Goal: Complete application form: Complete application form

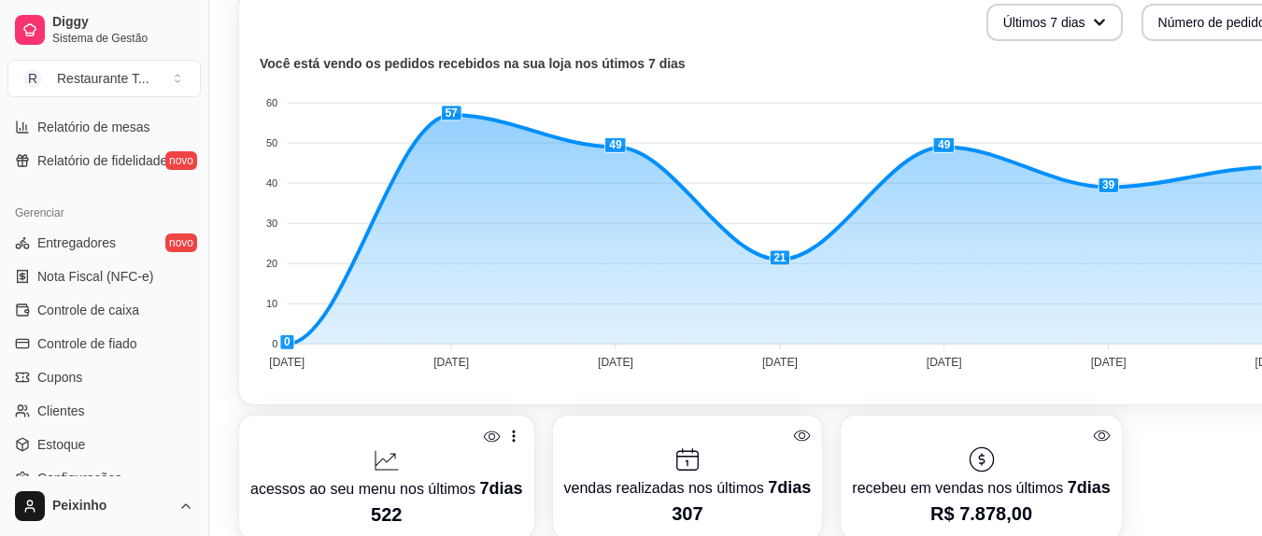
scroll to position [607, 0]
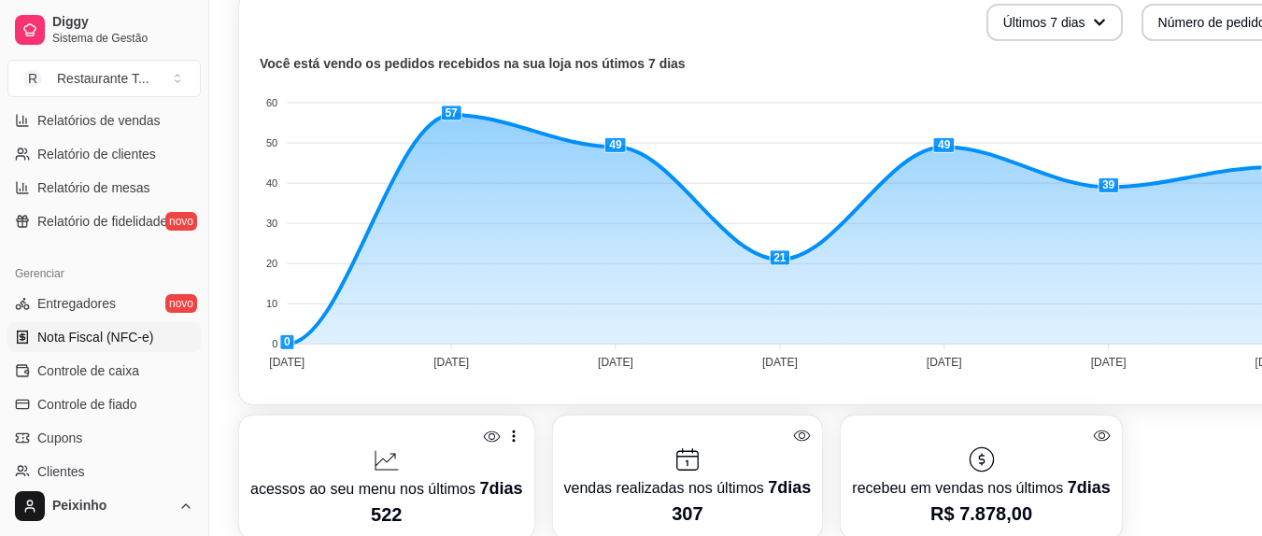
click at [138, 344] on span "Nota Fiscal (NFC-e)" at bounding box center [95, 337] width 116 height 19
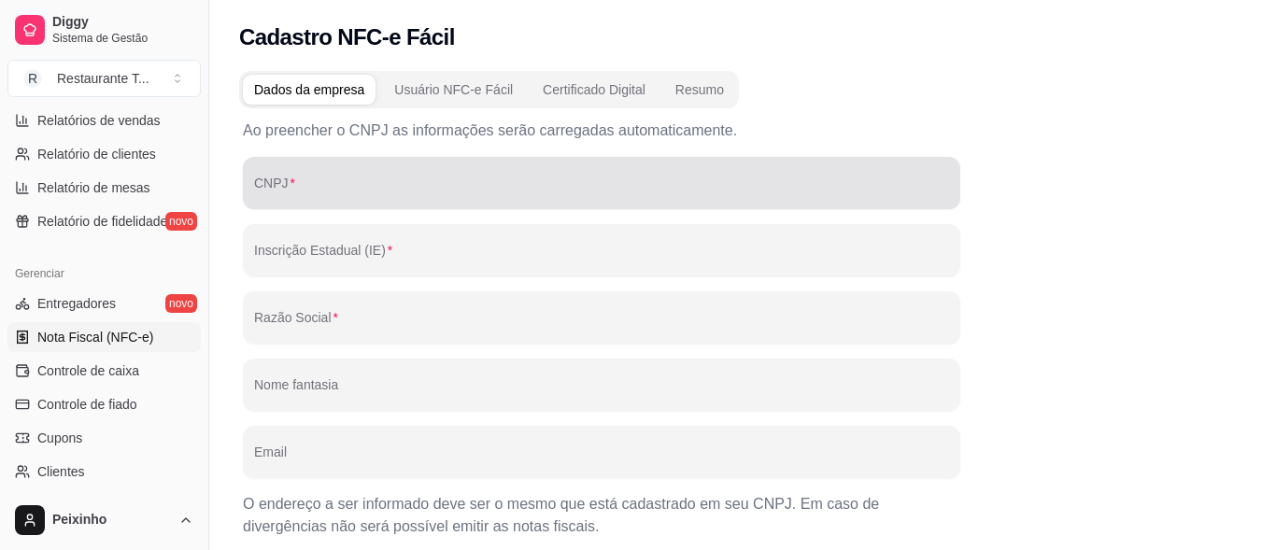
click at [301, 180] on div at bounding box center [601, 182] width 695 height 37
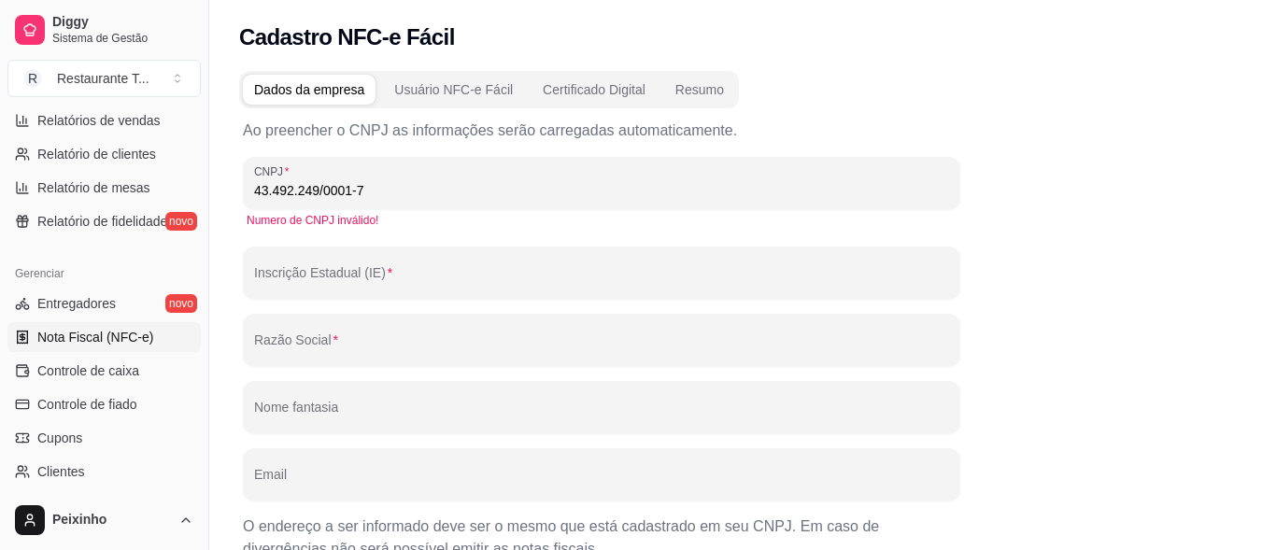
type input "43.492.249/0001-74"
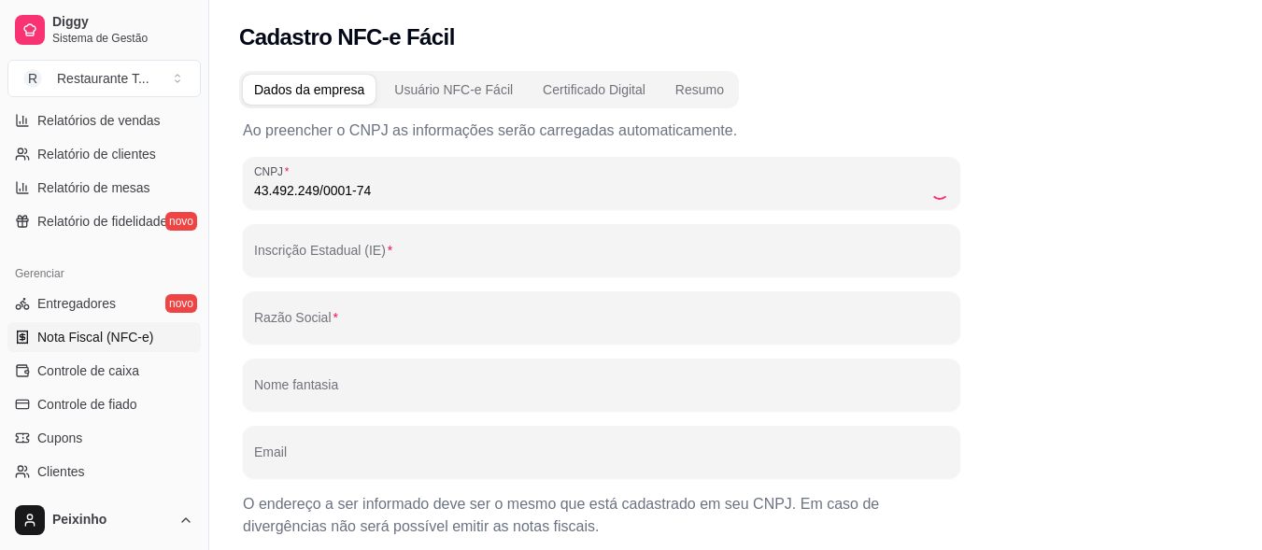
type input "271795352"
type input "[PERSON_NAME]"
type input "[EMAIL_ADDRESS][DOMAIN_NAME]"
type input "49900000"
type input "RUA MARECHAL [PERSON_NAME]"
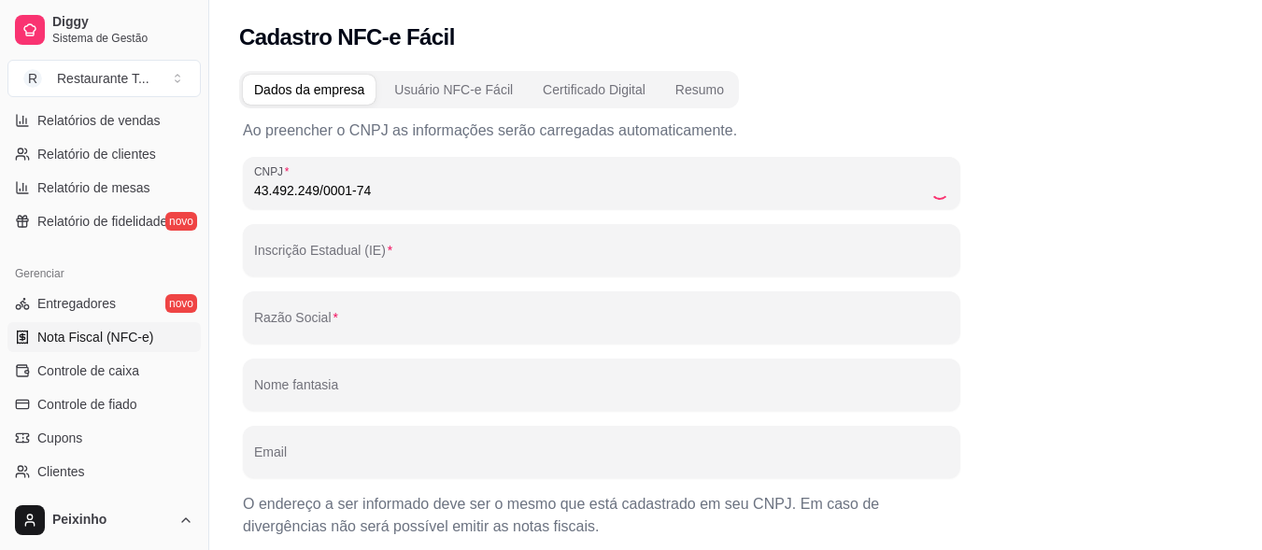
type input "482"
type input "CENTRO"
type input "PROPRIÁ"
type input "SE"
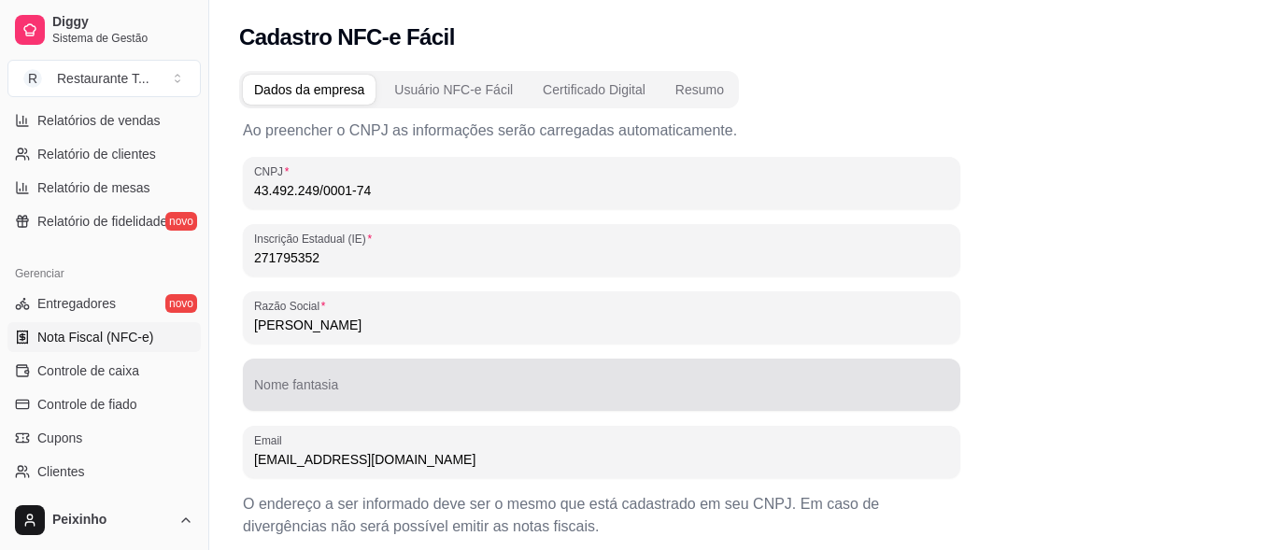
type input "43.492.249/0001-74"
click at [315, 377] on div at bounding box center [601, 384] width 695 height 37
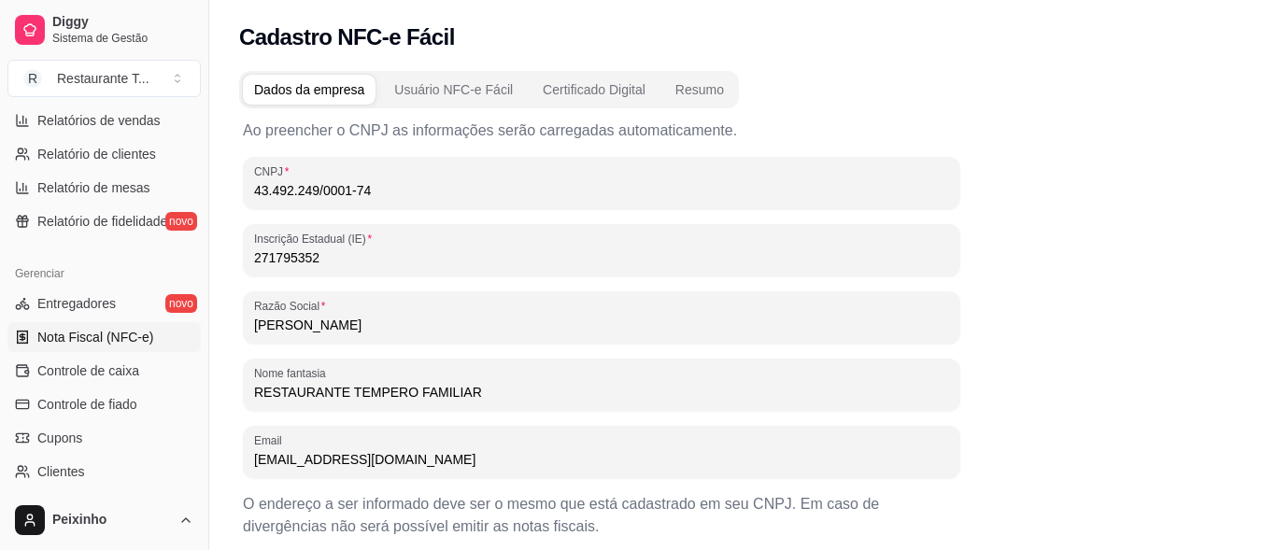
type input "RESTAURANTE TEMPERO FAMILIAR"
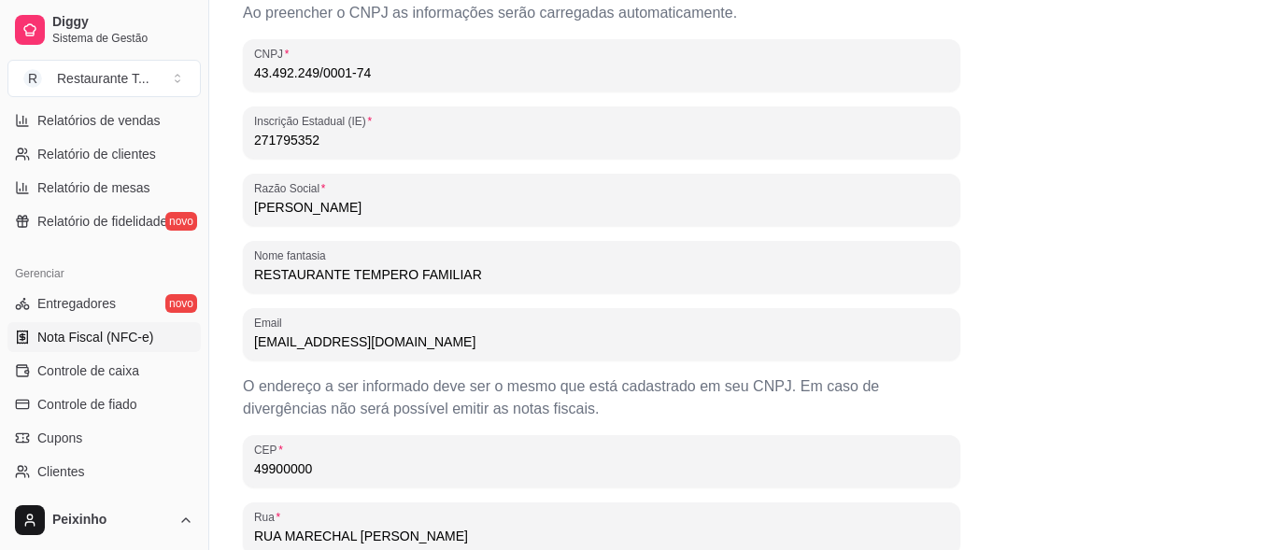
scroll to position [508, 0]
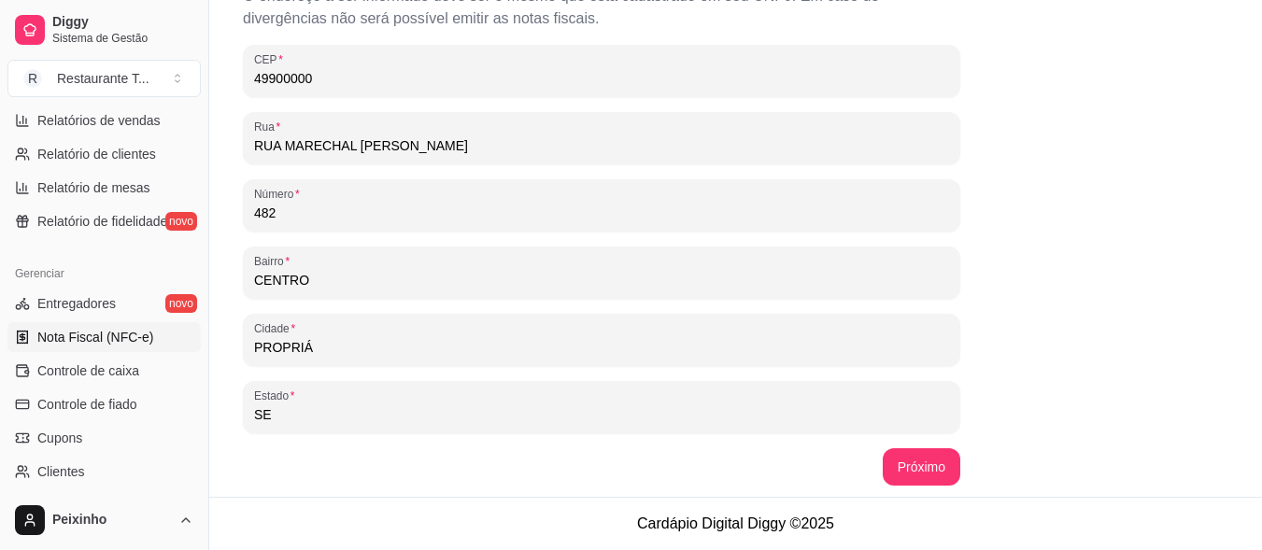
click at [1016, 342] on div "Ao preencher o CNPJ as informações serão carregadas automaticamente. CNPJ 43.49…" at bounding box center [735, 48] width 993 height 897
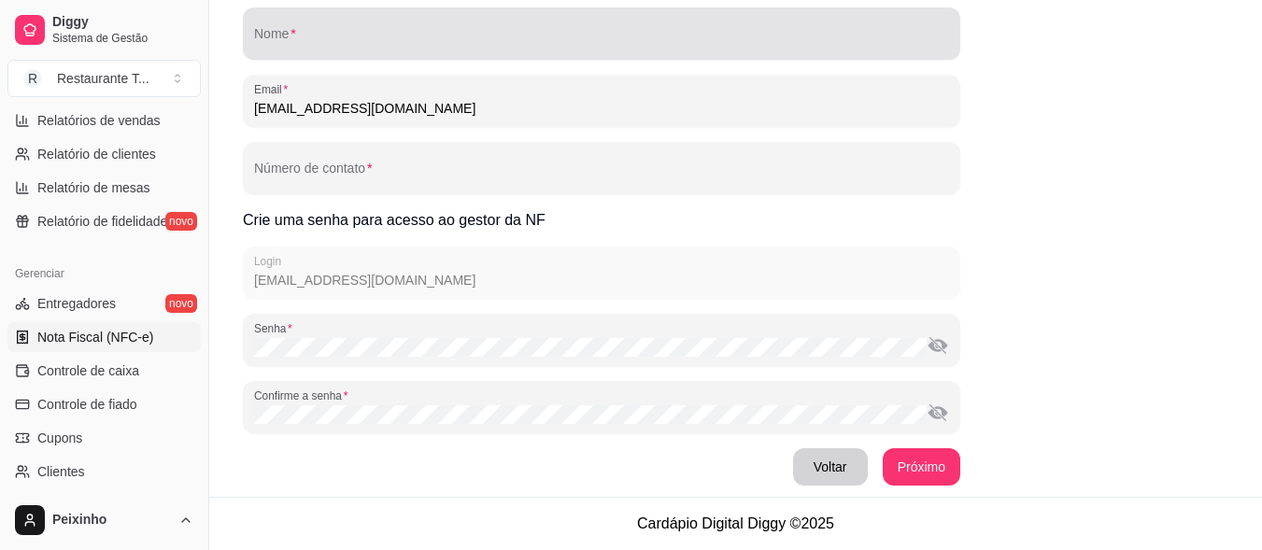
click at [348, 41] on input "Nome" at bounding box center [601, 41] width 695 height 19
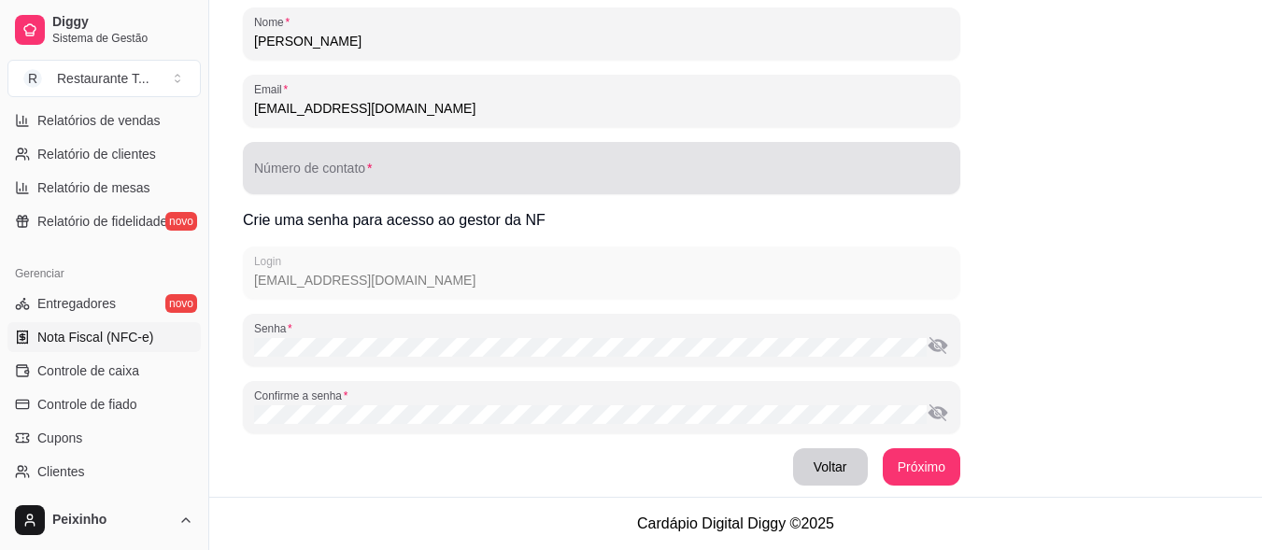
type input "[PERSON_NAME]"
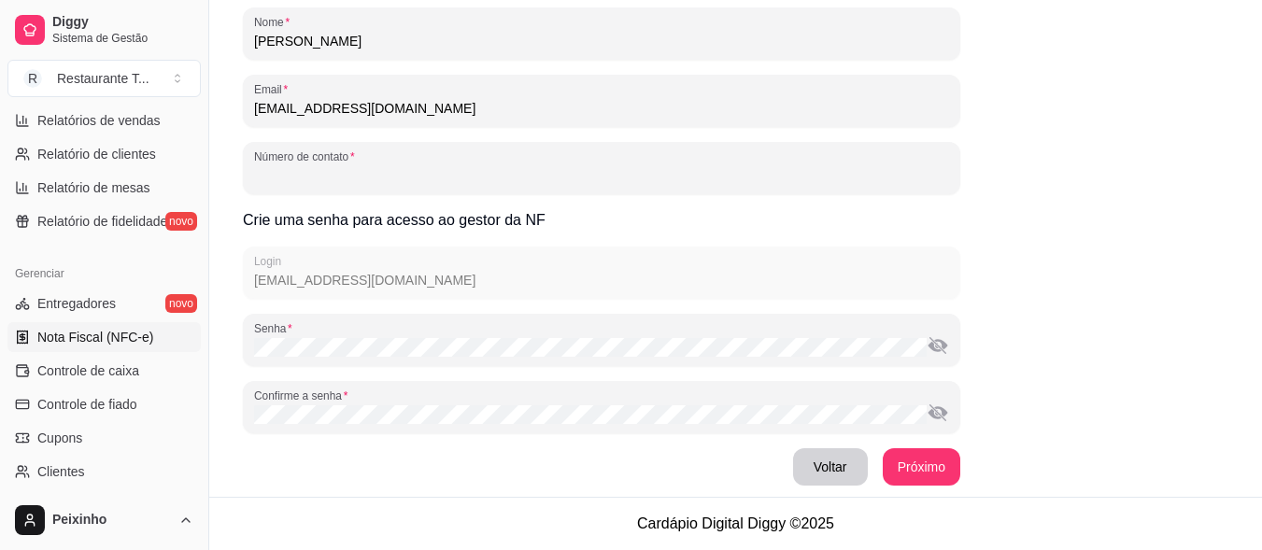
click at [320, 173] on input "Número de contato" at bounding box center [601, 175] width 695 height 19
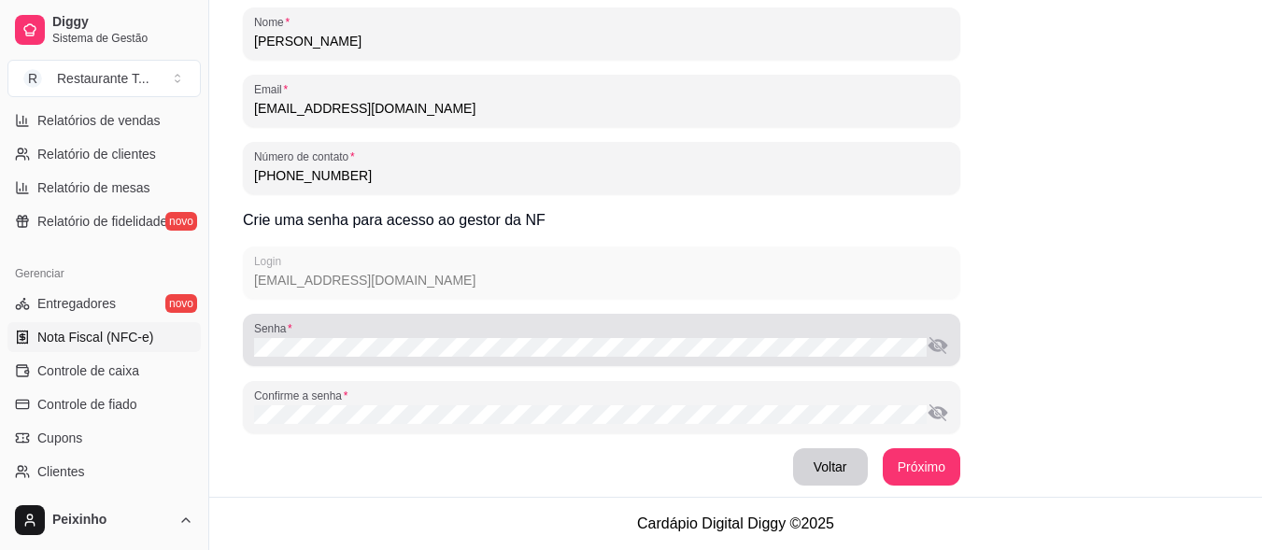
type input "[PHONE_NUMBER]"
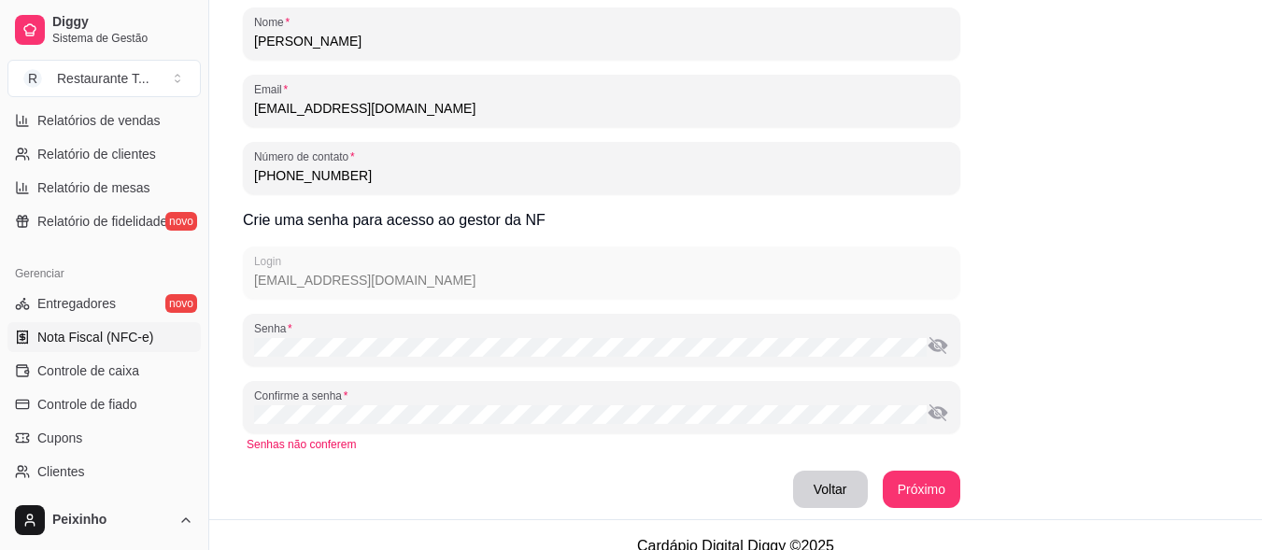
click at [935, 416] on button "toggle password visibility" at bounding box center [938, 413] width 22 height 22
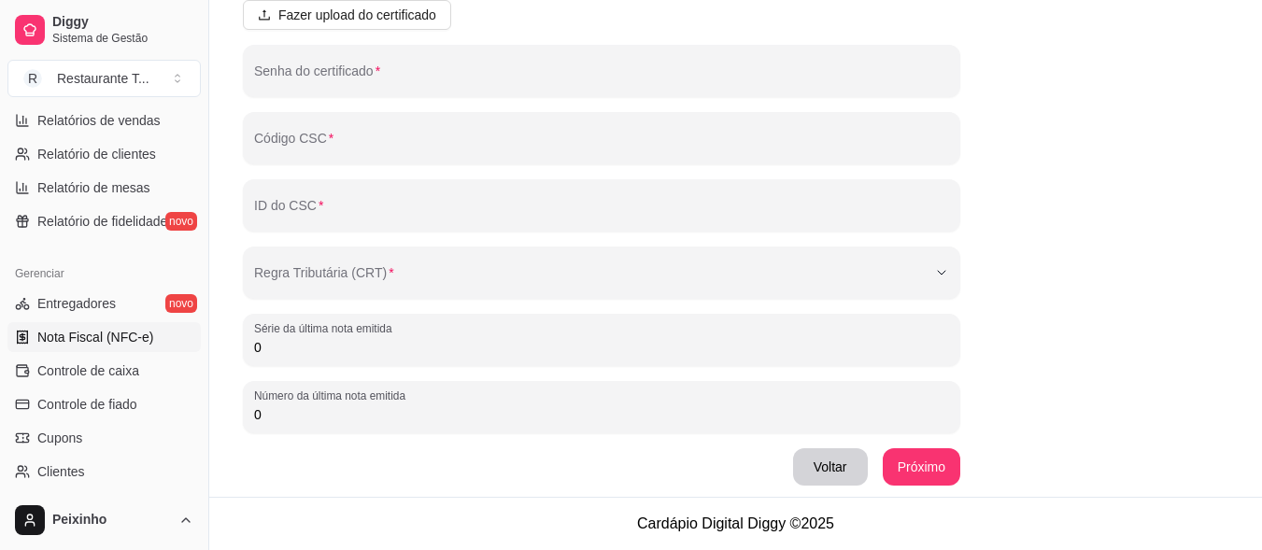
scroll to position [157, 0]
click at [313, 19] on span "Fazer upload do certificado" at bounding box center [357, 15] width 158 height 21
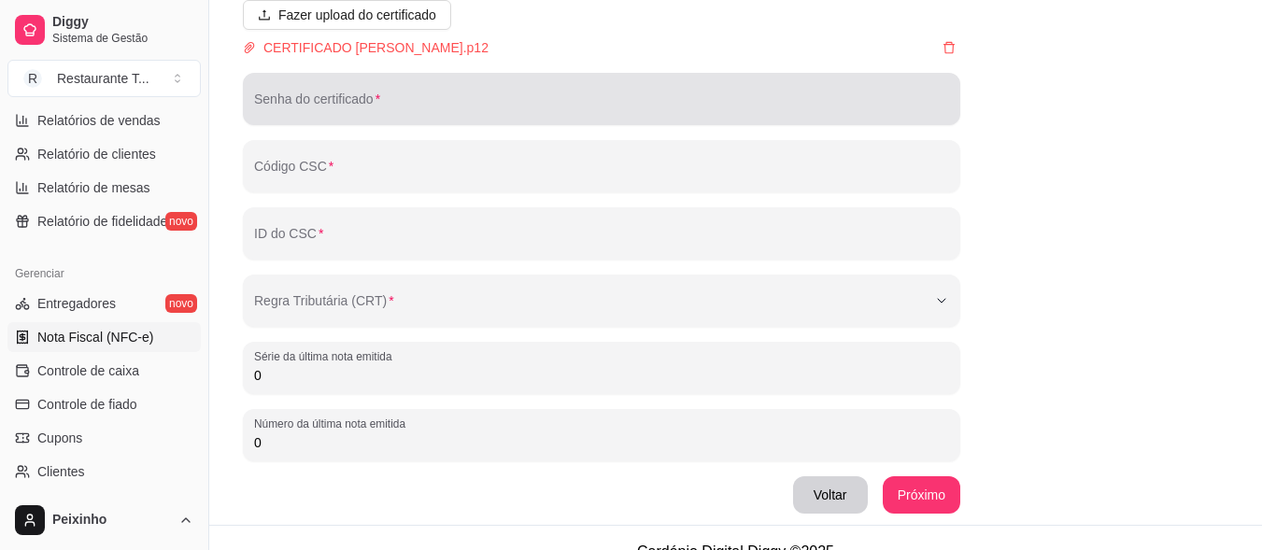
click at [371, 107] on input "Senha do certificado" at bounding box center [601, 106] width 695 height 19
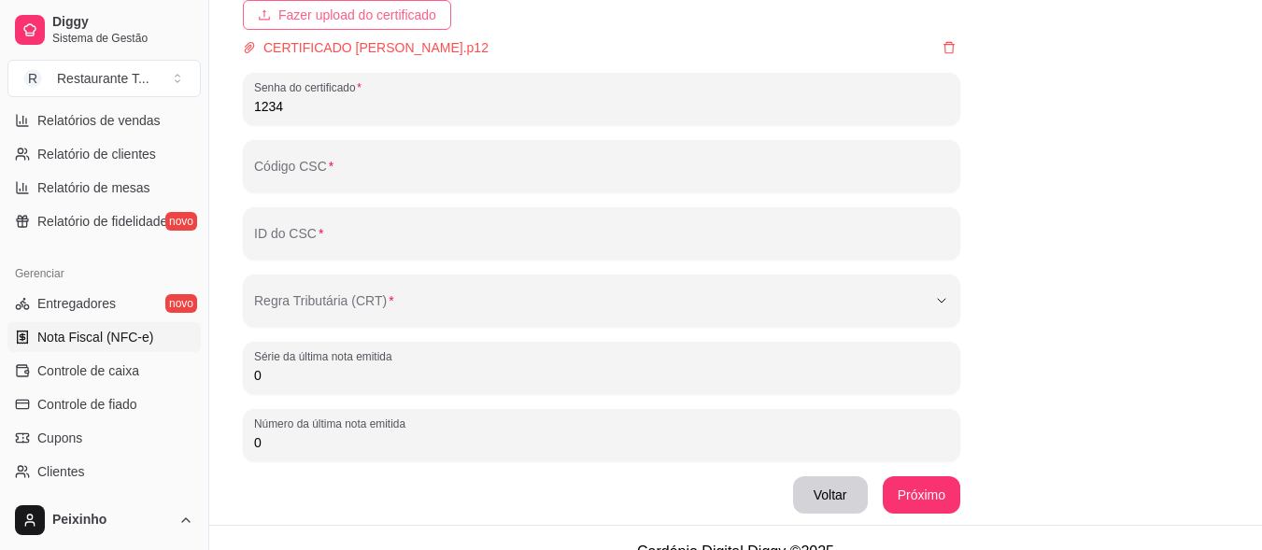
type input "1234"
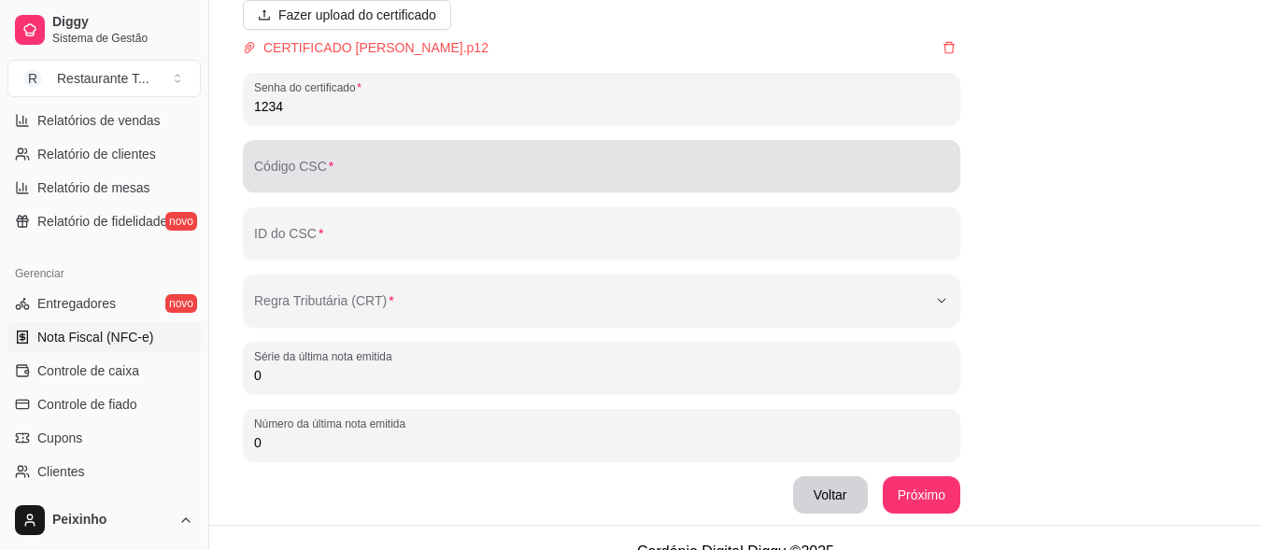
click at [414, 162] on div at bounding box center [601, 166] width 695 height 37
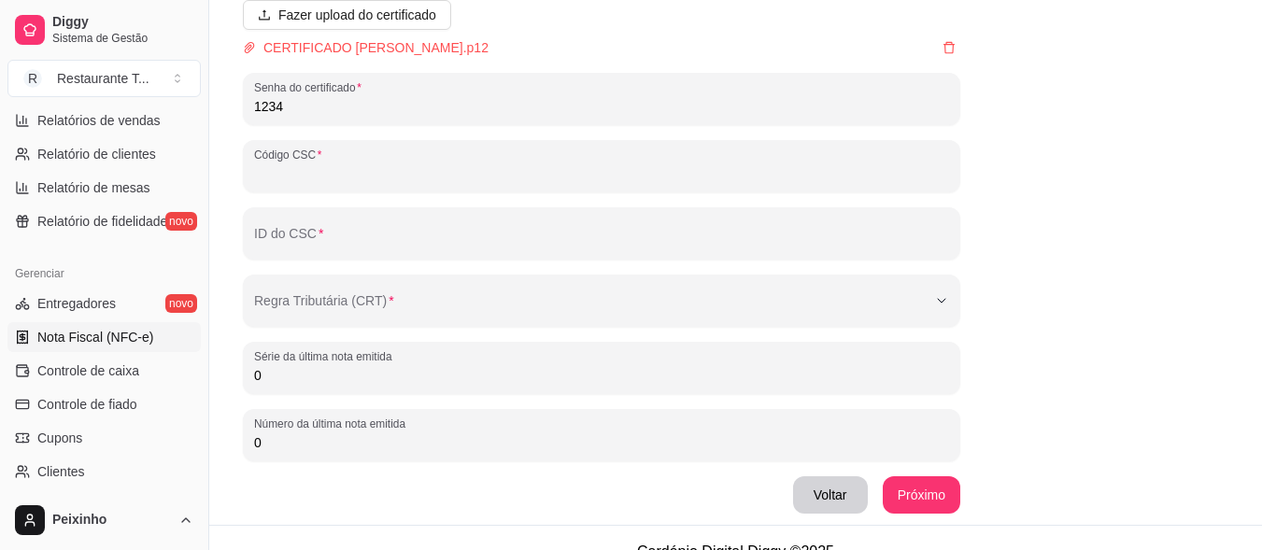
paste input "1 18239F93-AF29-46D4-B449-55E10B47A978"
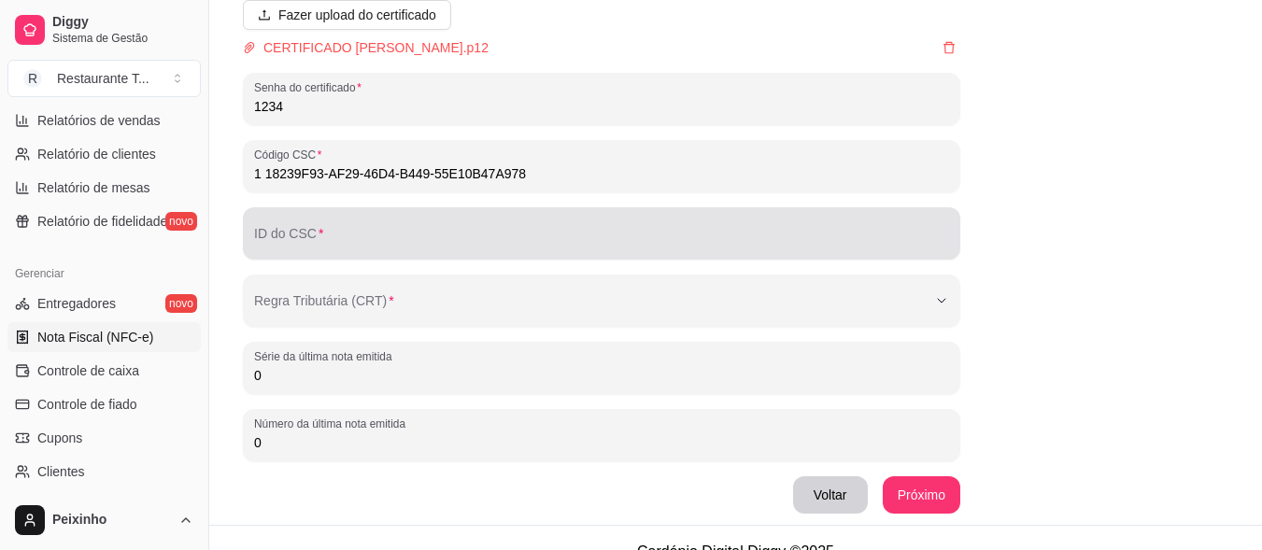
type input "1 18239F93-AF29-46D4-B449-55E10B47A978"
click at [399, 235] on input "ID do CSC" at bounding box center [601, 241] width 695 height 19
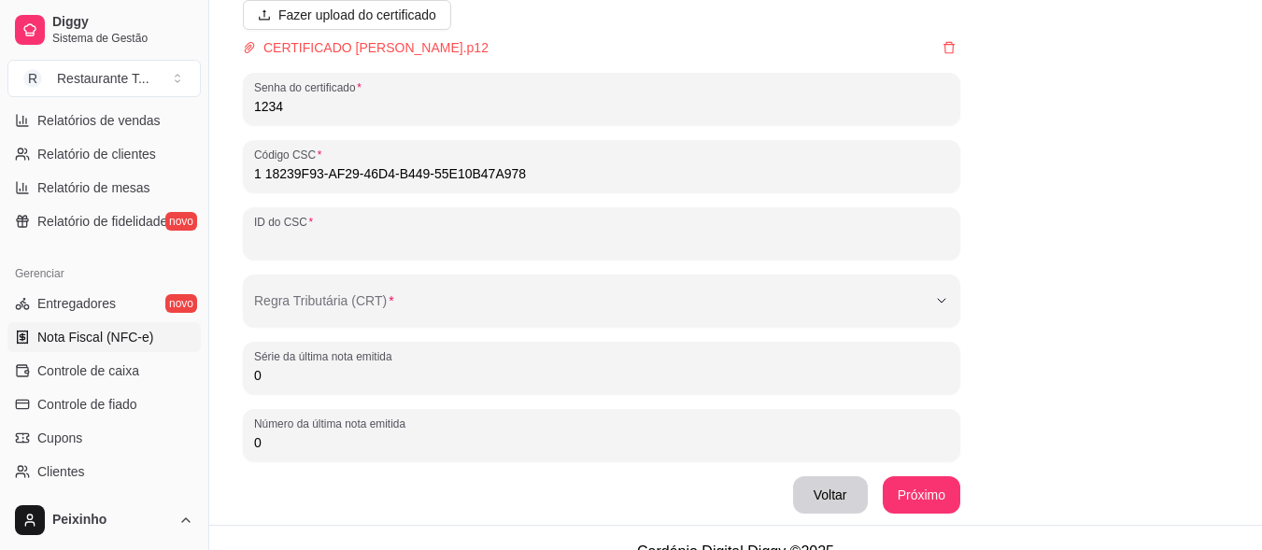
paste input "1 18239F93-AF29-46D4-B449-55E10B47A978"
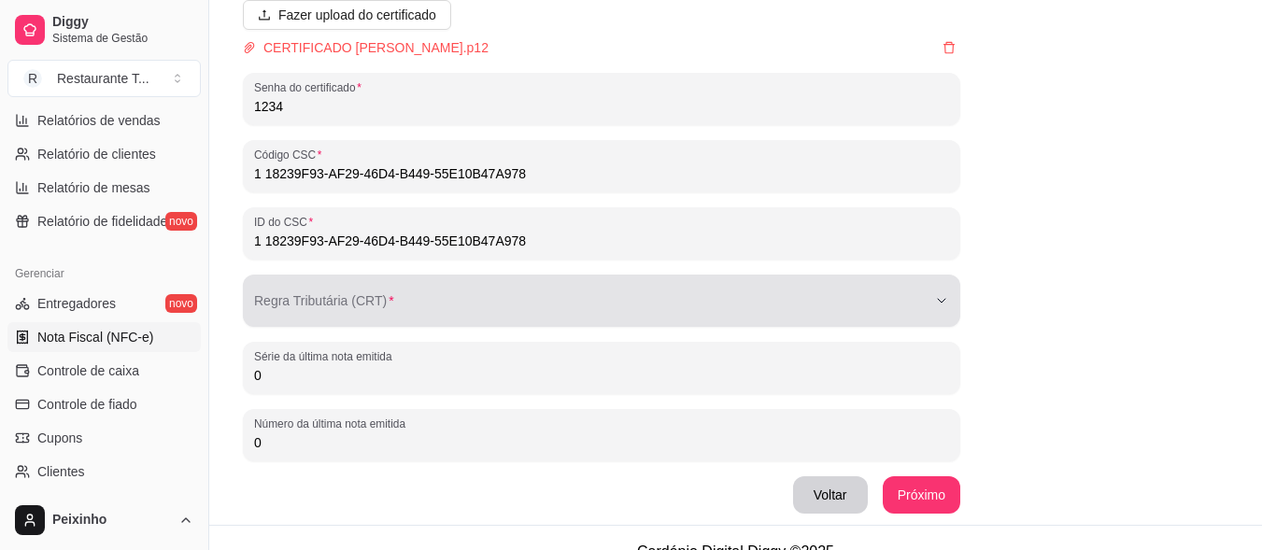
type input "1 18239F93-AF29-46D4-B449-55E10B47A978"
click at [387, 305] on button "Regra Tributária (CRT)" at bounding box center [602, 301] width 718 height 52
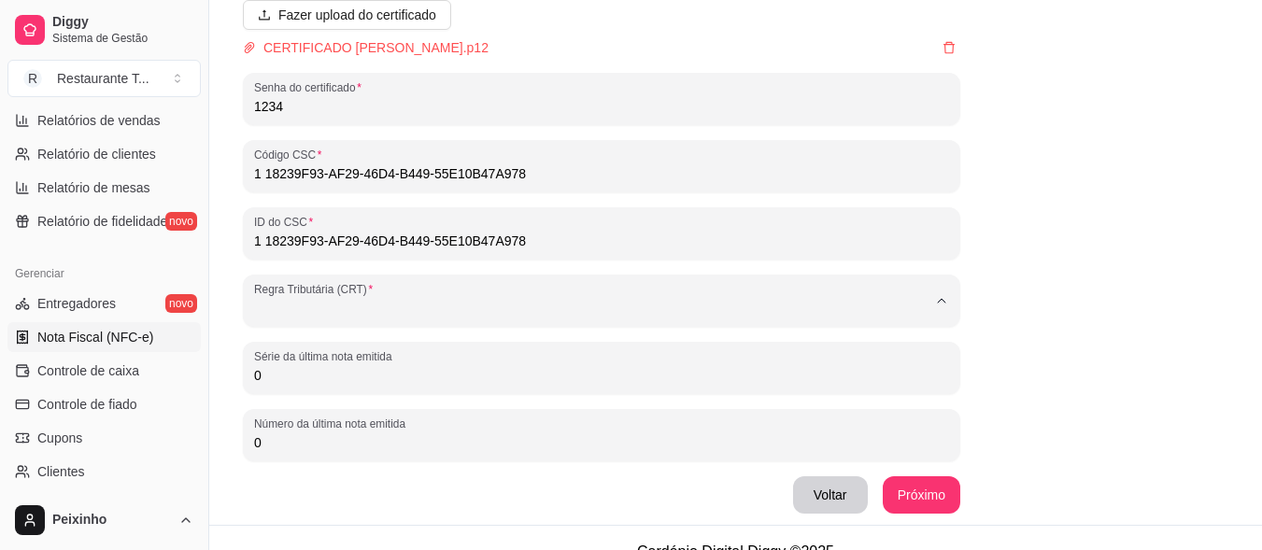
click at [347, 359] on span "1 - Simples Nacional" at bounding box center [593, 353] width 642 height 18
type input "1"
select select "1"
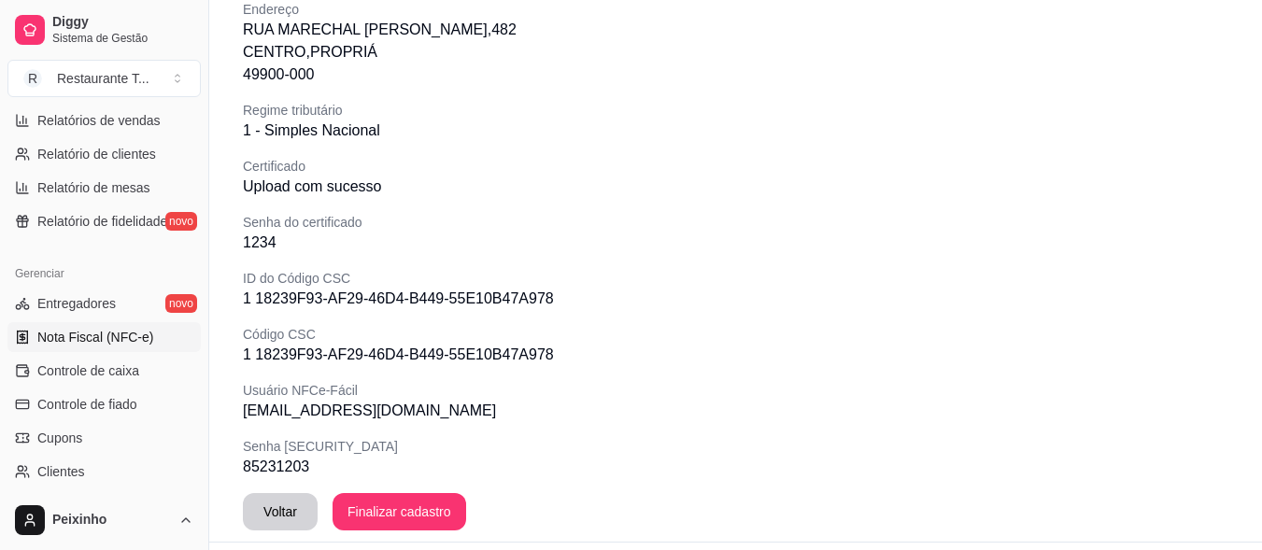
scroll to position [392, 0]
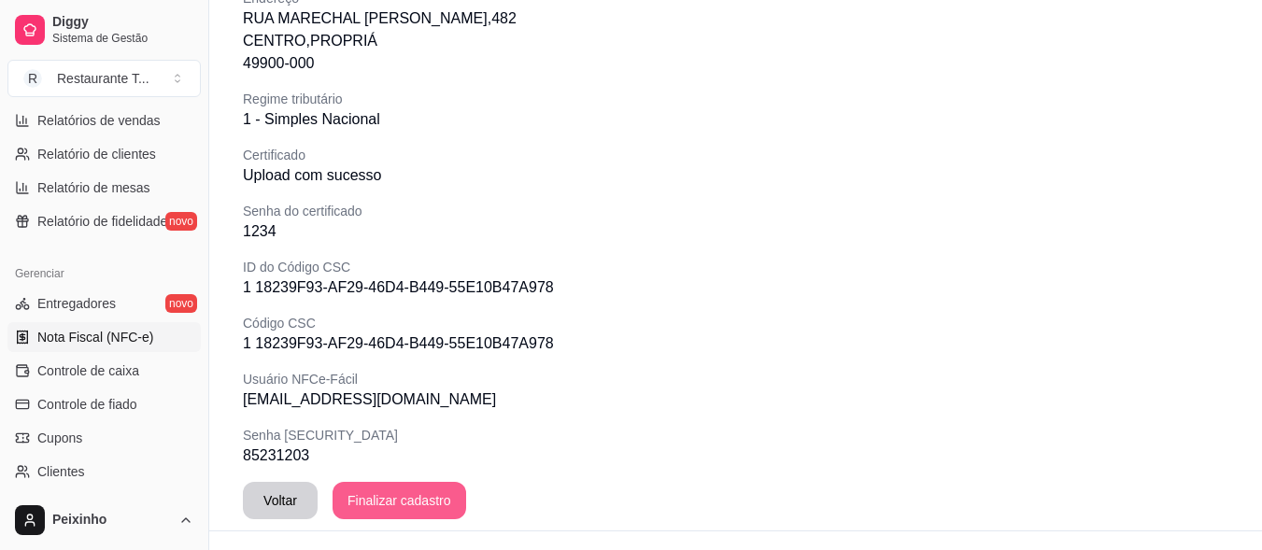
click at [413, 498] on button "Finalizar cadastro" at bounding box center [400, 500] width 134 height 37
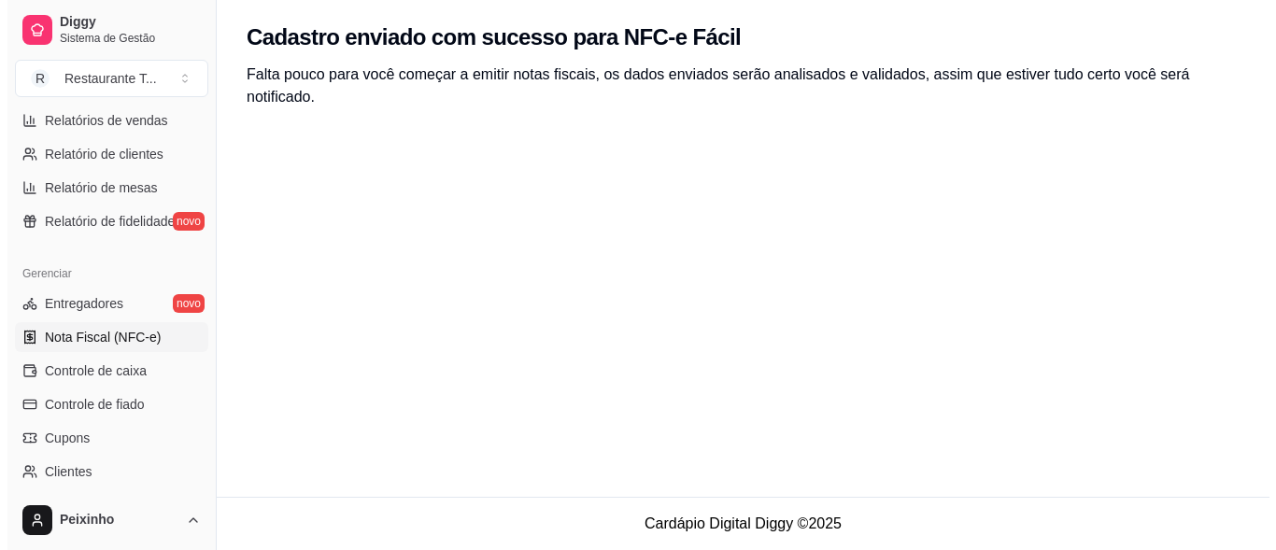
scroll to position [0, 0]
